Goal: Task Accomplishment & Management: Manage account settings

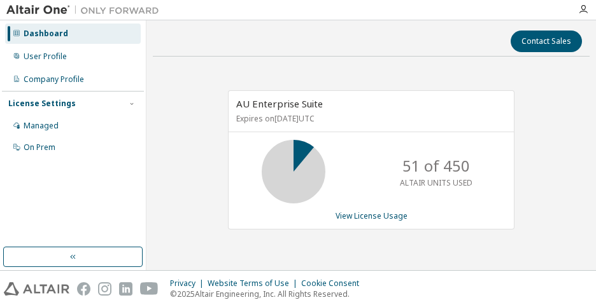
click at [185, 123] on div "AU Enterprise Suite Expires on September 18, 2025 UTC 51 of 450 ALTAIR UNITS US…" at bounding box center [371, 167] width 437 height 200
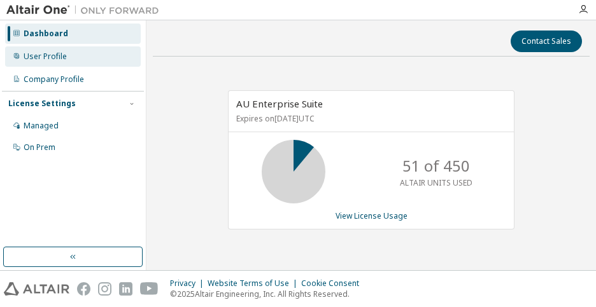
click at [68, 57] on div "User Profile" at bounding box center [73, 56] width 136 height 20
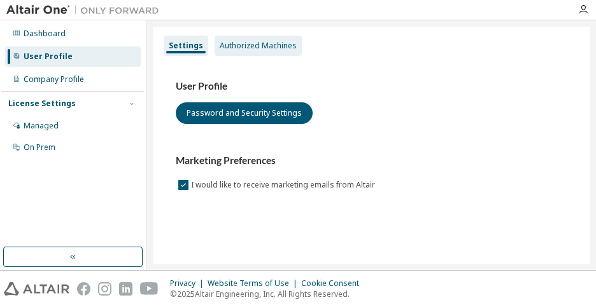
click at [265, 50] on div "Authorized Machines" at bounding box center [258, 46] width 77 height 10
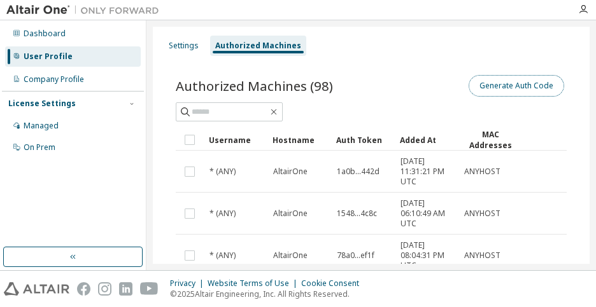
click at [496, 86] on button "Generate Auth Code" at bounding box center [515, 86] width 95 height 22
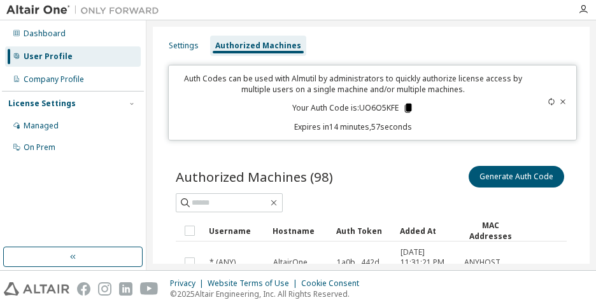
click at [404, 109] on icon at bounding box center [407, 108] width 7 height 9
